Goal: Information Seeking & Learning: Learn about a topic

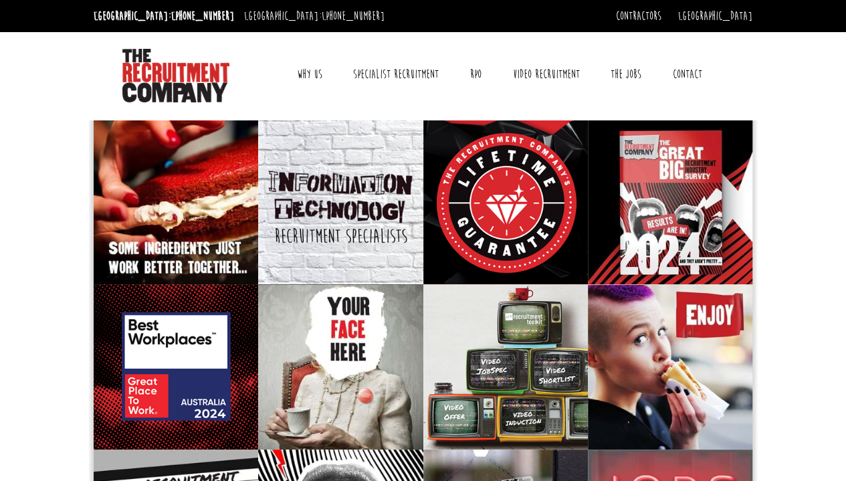
click at [310, 70] on link "Why Us" at bounding box center [309, 74] width 45 height 33
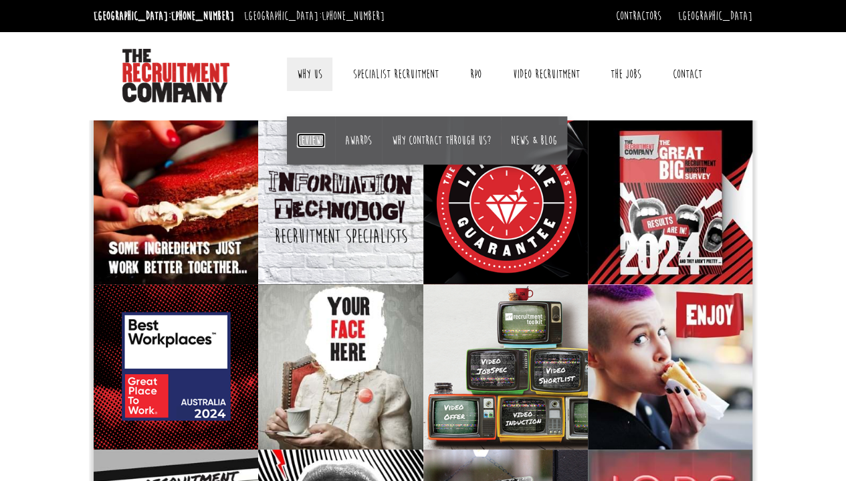
click at [312, 146] on link "Reviews" at bounding box center [311, 140] width 28 height 15
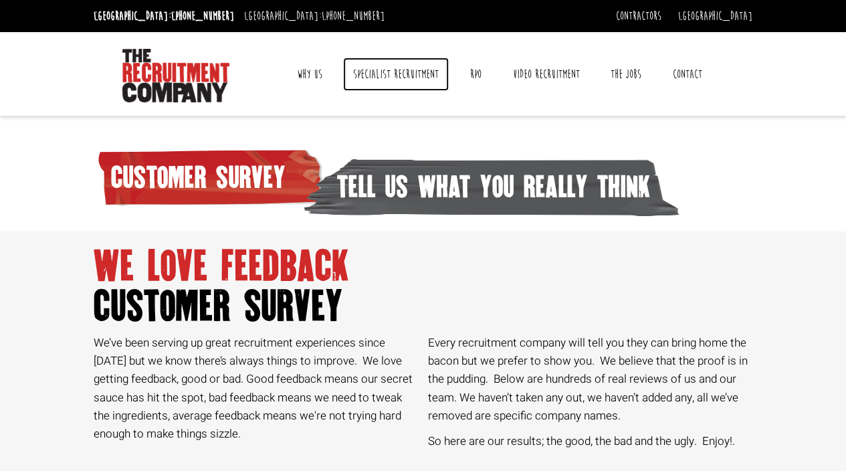
click at [401, 76] on link "Specialist Recruitment" at bounding box center [396, 74] width 106 height 33
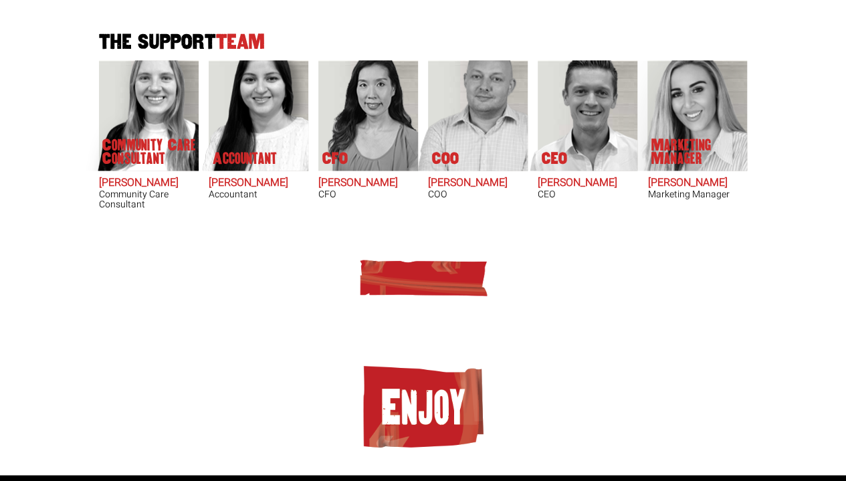
scroll to position [901, 0]
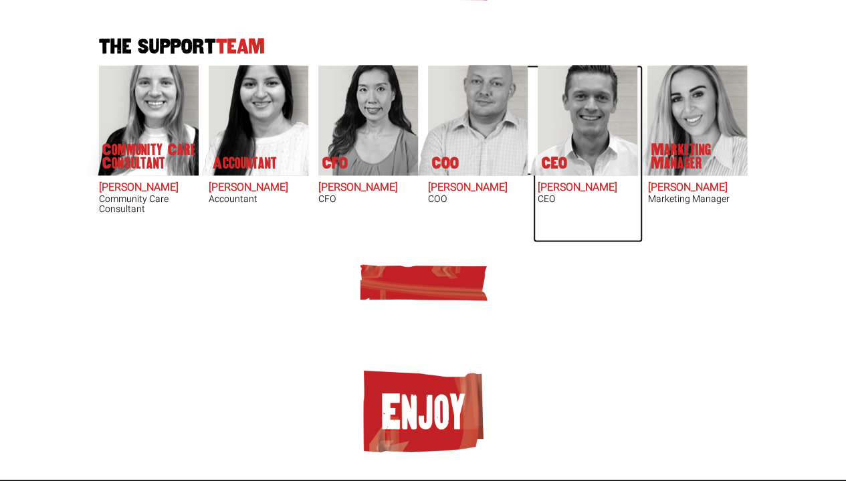
click at [597, 126] on img at bounding box center [581, 120] width 114 height 110
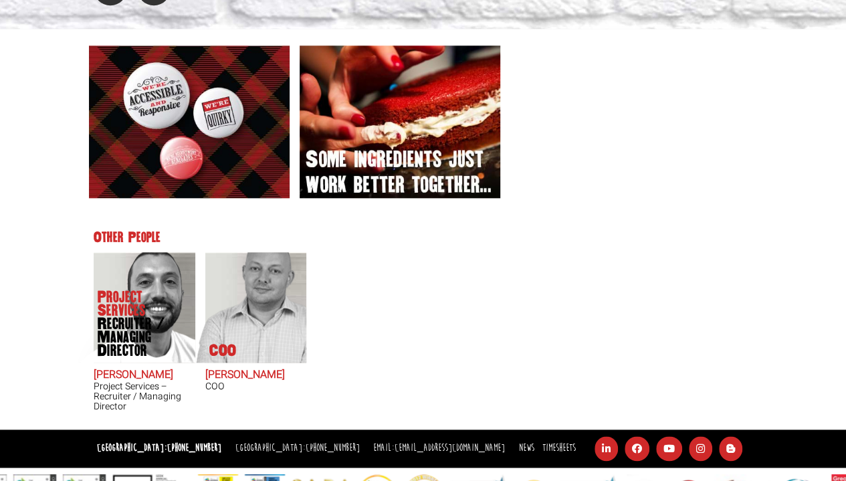
scroll to position [656, 0]
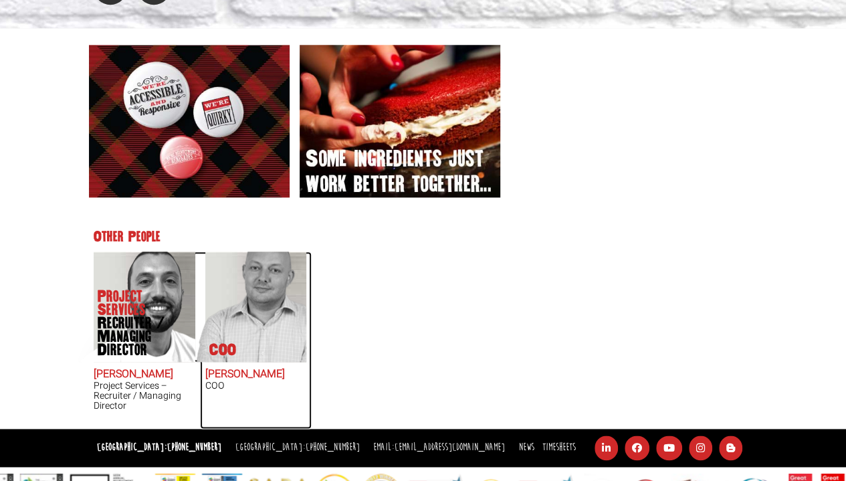
click at [249, 292] on img at bounding box center [250, 306] width 114 height 110
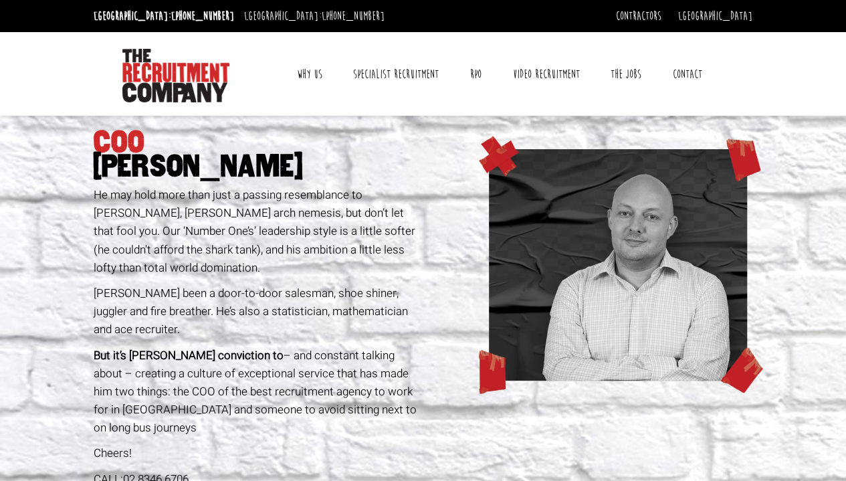
click at [681, 71] on link "Contact" at bounding box center [687, 74] width 49 height 33
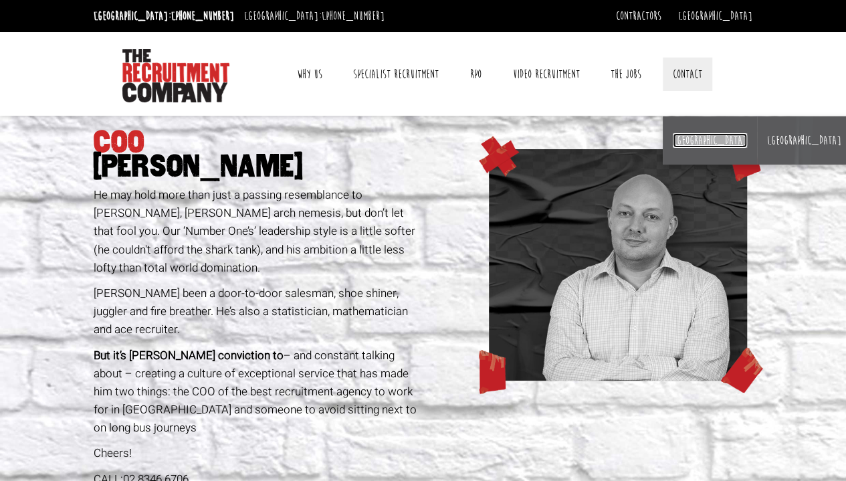
click at [680, 139] on link "[GEOGRAPHIC_DATA]" at bounding box center [710, 140] width 74 height 15
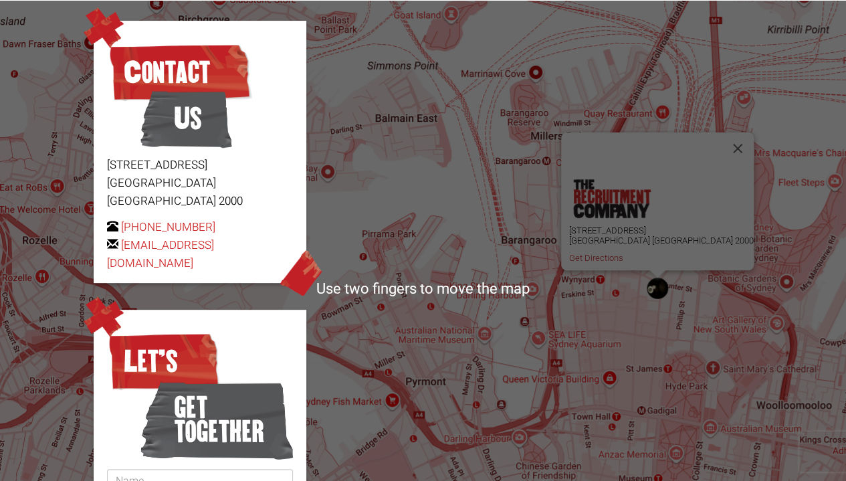
scroll to position [130, 0]
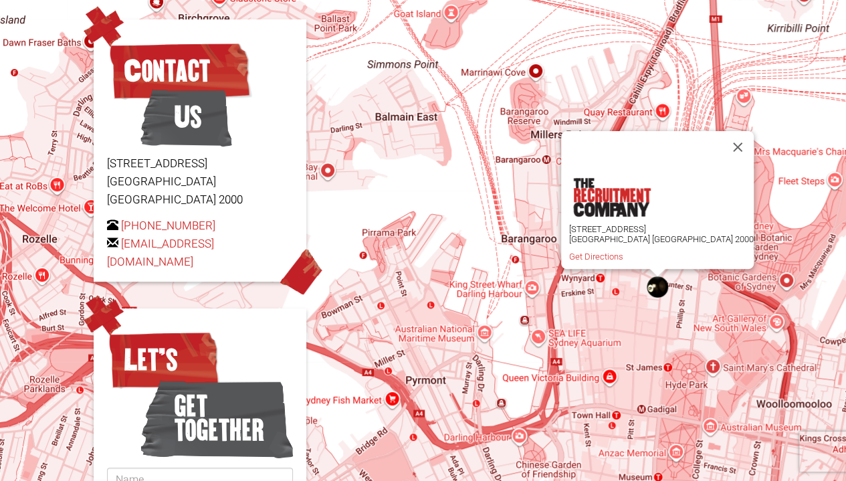
click at [207, 132] on span "Us" at bounding box center [186, 117] width 92 height 67
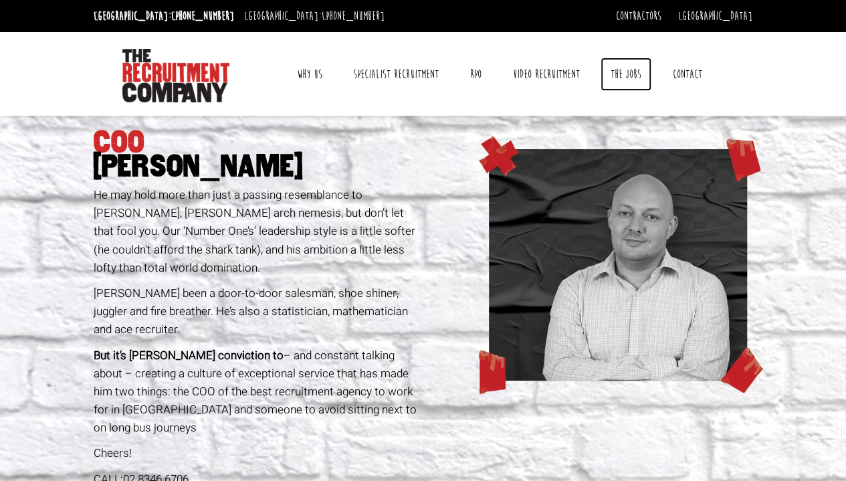
click at [626, 74] on link "The Jobs" at bounding box center [626, 74] width 51 height 33
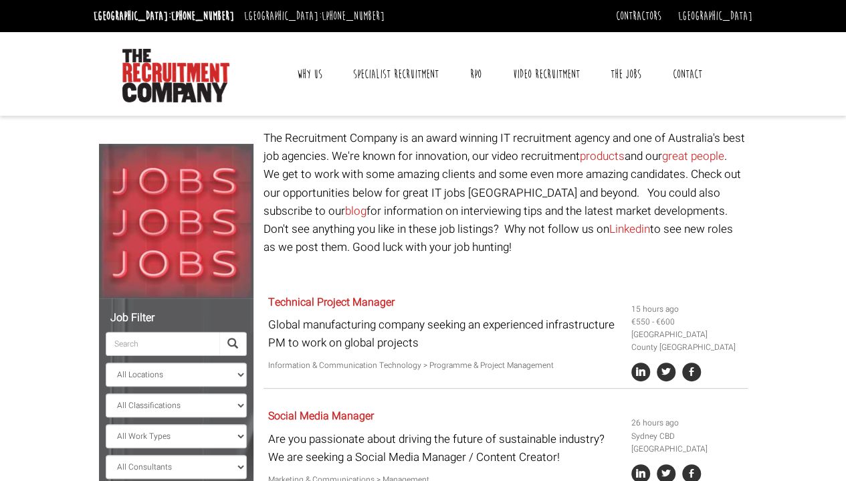
click at [309, 74] on link "Why Us" at bounding box center [309, 74] width 45 height 33
